Goal: Transaction & Acquisition: Purchase product/service

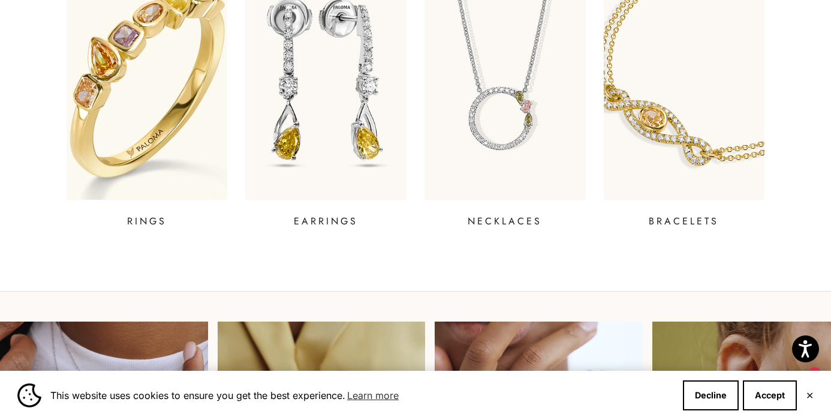
scroll to position [530, 0]
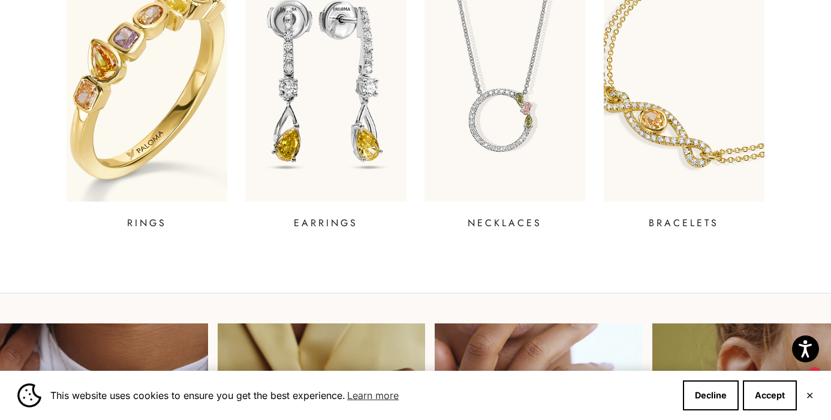
click at [158, 133] on img at bounding box center [146, 82] width 193 height 288
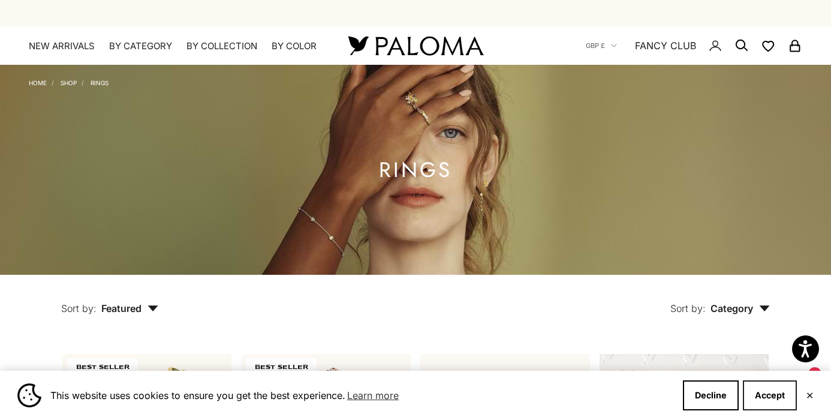
click at [770, 401] on button "Accept" at bounding box center [770, 395] width 54 height 30
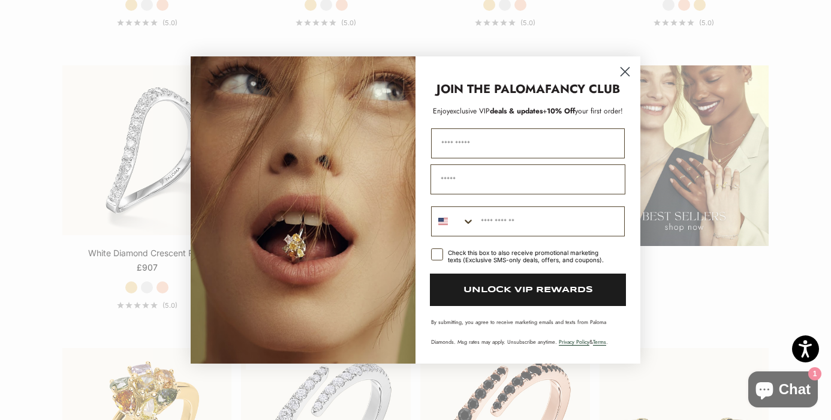
scroll to position [1469, 0]
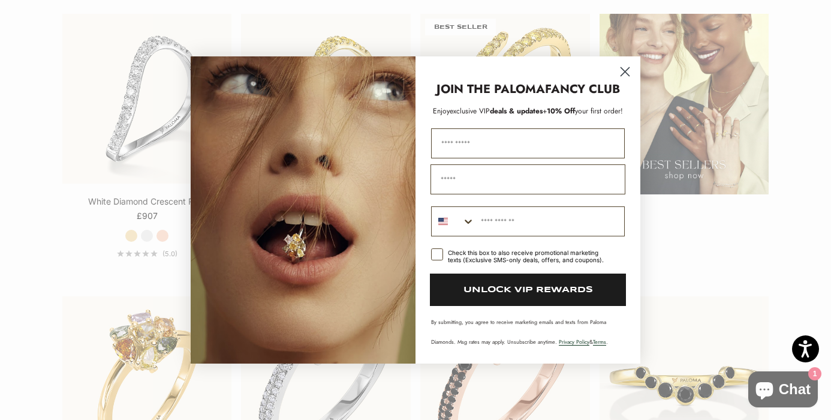
click at [628, 67] on circle "Close dialog" at bounding box center [625, 72] width 20 height 20
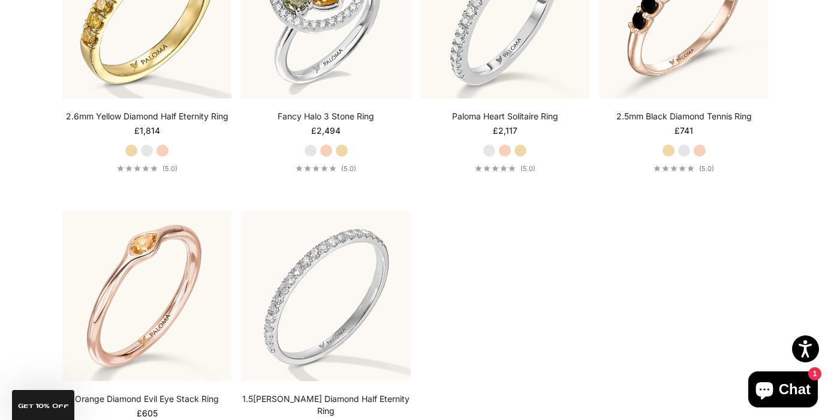
scroll to position [3264, 0]
